Goal: Browse casually

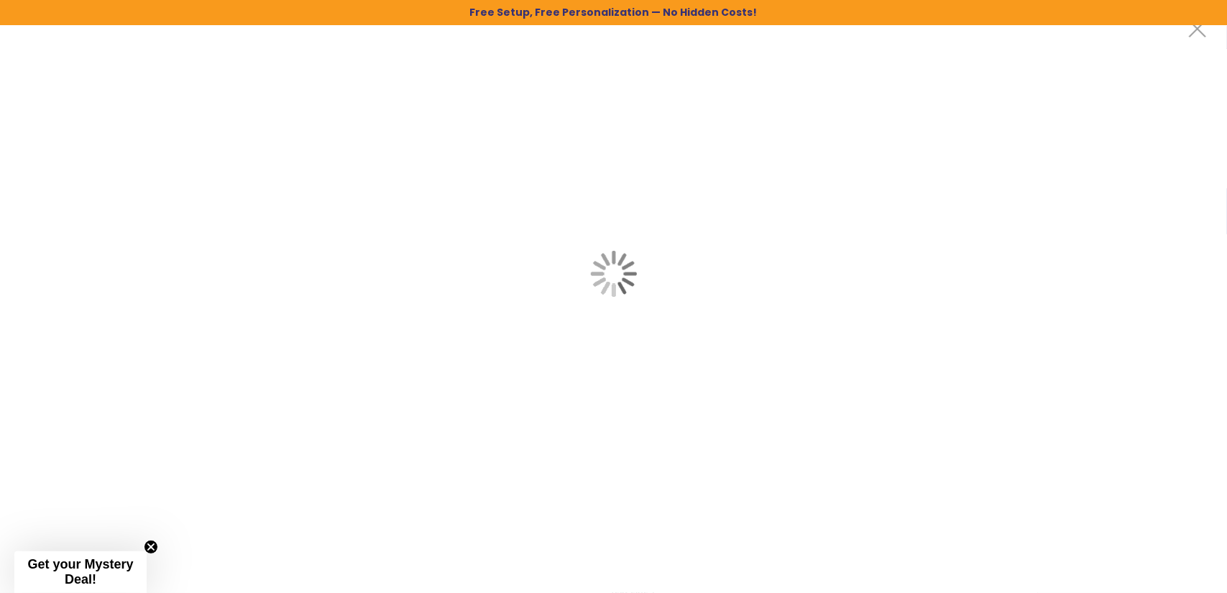
drag, startPoint x: 431, startPoint y: 157, endPoint x: 806, endPoint y: 188, distance: 376.4
click at [806, 188] on div at bounding box center [613, 273] width 1227 height 547
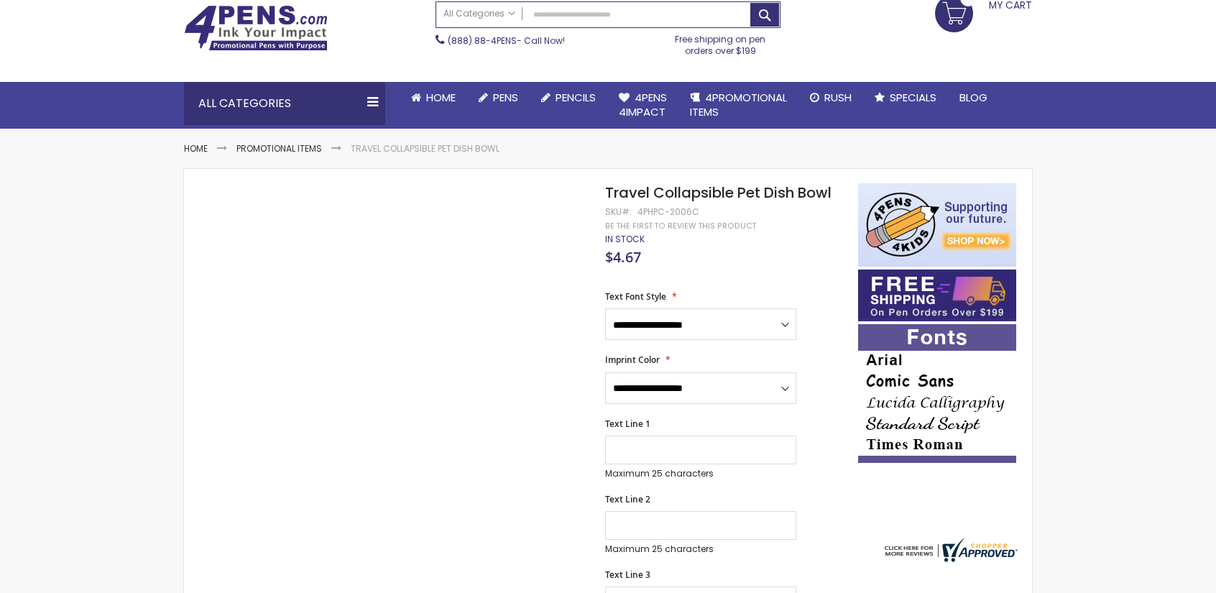
scroll to position [144, 0]
